Goal: Information Seeking & Learning: Learn about a topic

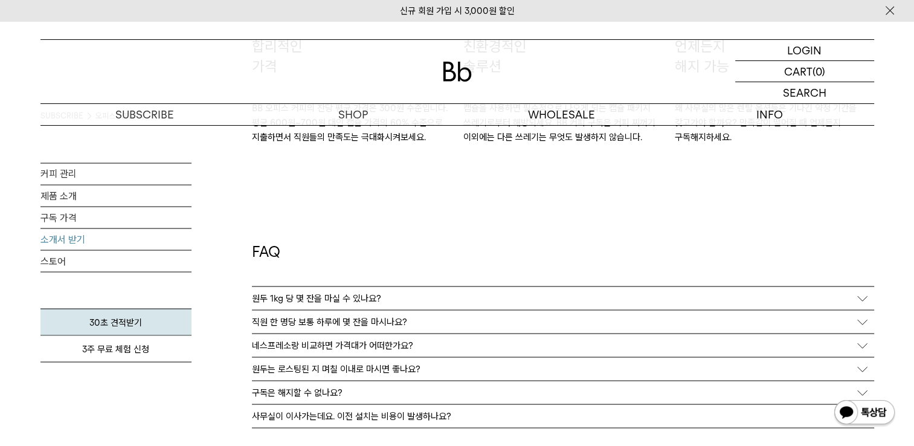
scroll to position [2174, 0]
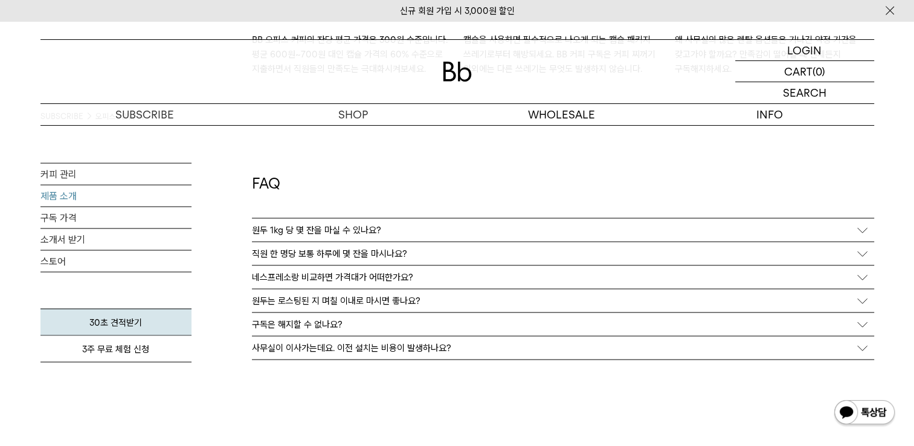
click at [71, 199] on link "제품 소개" at bounding box center [115, 195] width 151 height 21
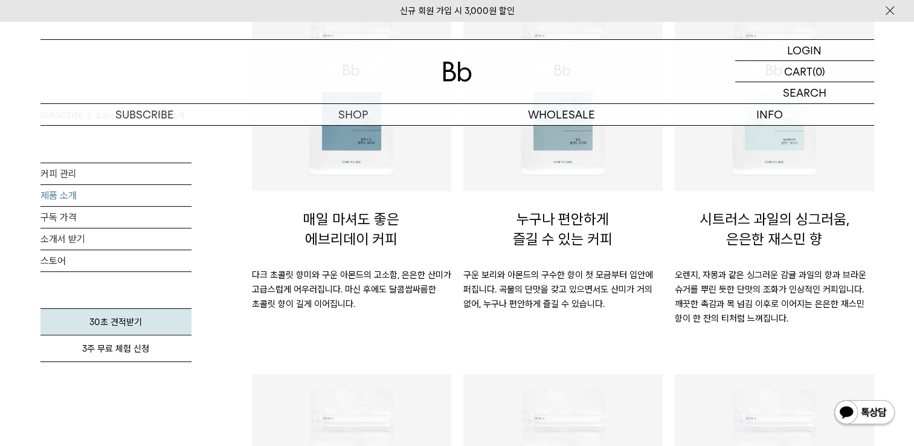
scroll to position [242, 0]
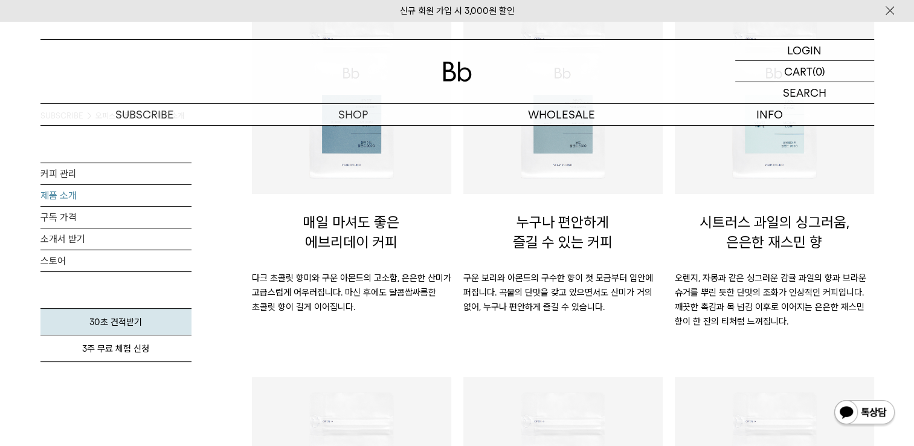
click at [343, 190] on div at bounding box center [351, 94] width 199 height 199
click at [345, 185] on img at bounding box center [351, 94] width 187 height 187
click at [339, 227] on p "매일 마셔도 좋은 에브리데이 커피" at bounding box center [351, 232] width 199 height 77
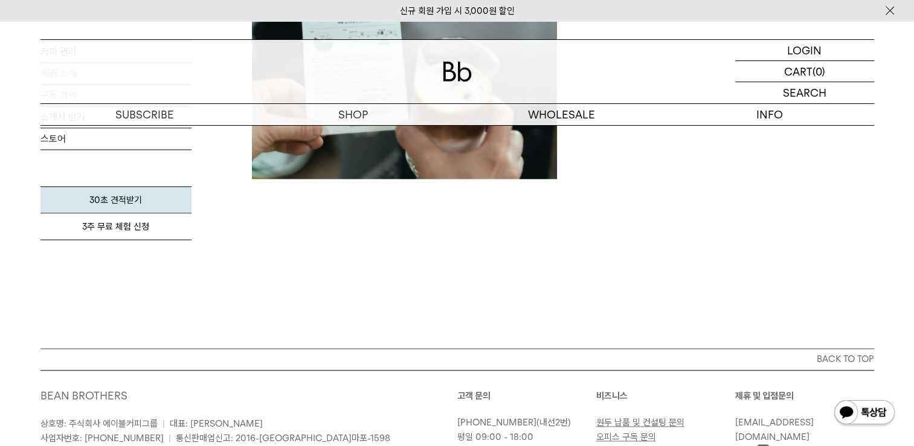
scroll to position [1510, 0]
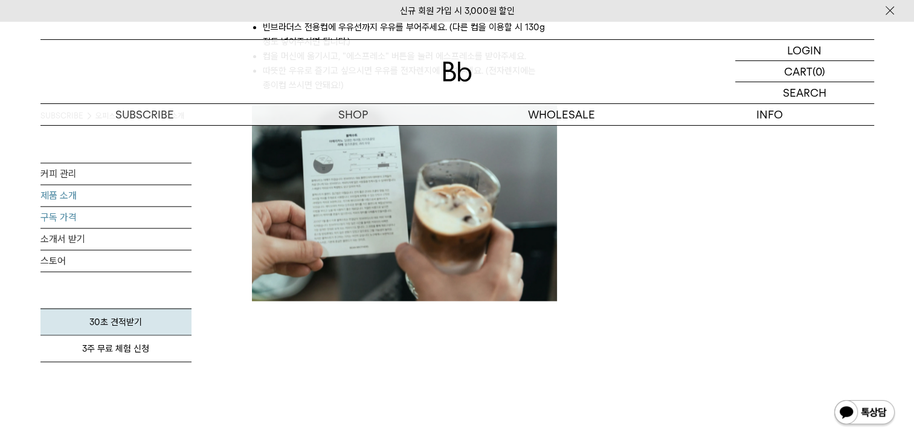
click at [72, 219] on link "구독 가격" at bounding box center [115, 216] width 151 height 21
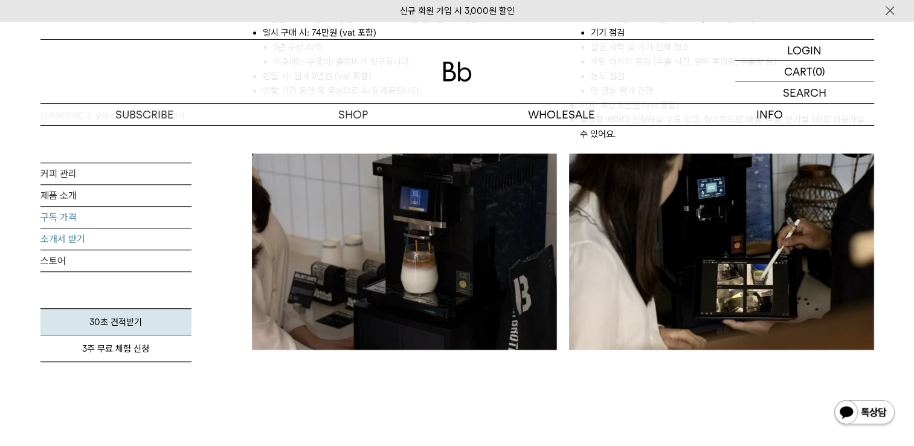
scroll to position [845, 0]
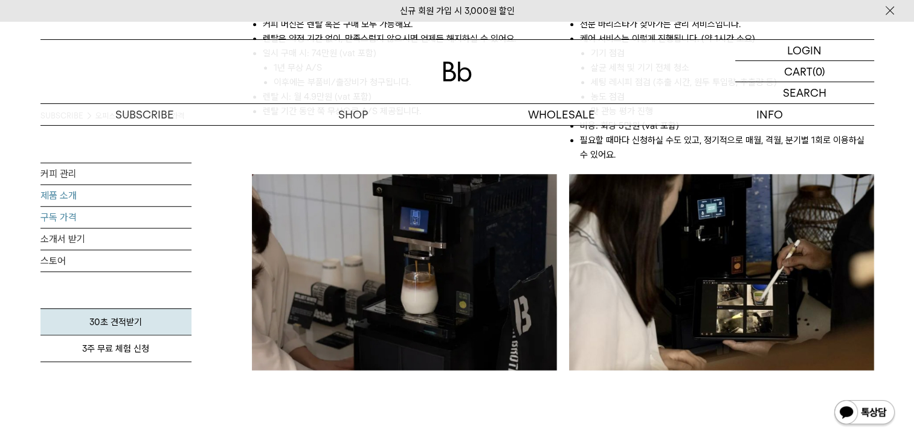
click at [72, 202] on link "제품 소개" at bounding box center [115, 195] width 151 height 21
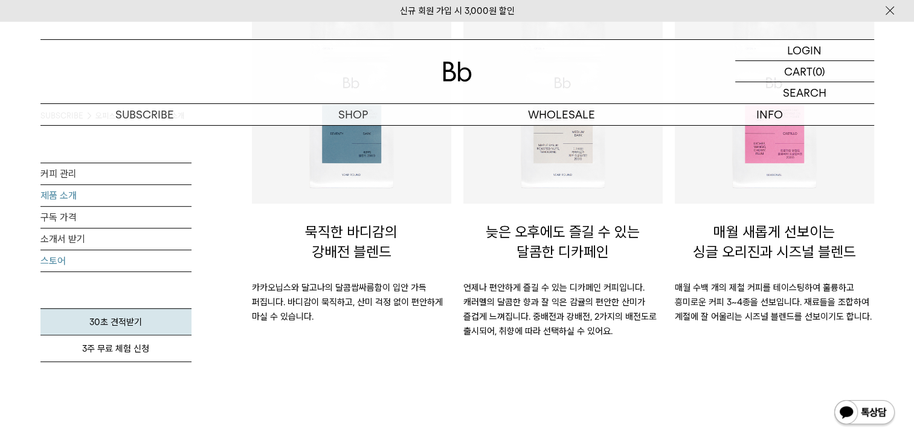
scroll to position [664, 0]
